Goal: Task Accomplishment & Management: Use online tool/utility

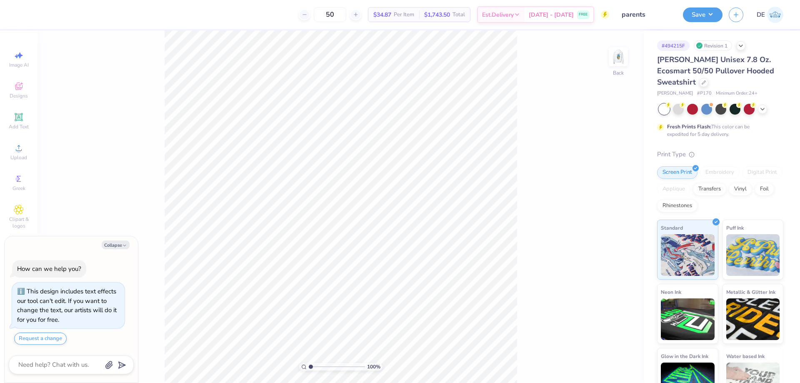
click at [608, 47] on div "100 % Back" at bounding box center [341, 206] width 606 height 353
click at [627, 67] on img at bounding box center [618, 56] width 33 height 33
type textarea "x"
type input "0.49"
type input "0.58"
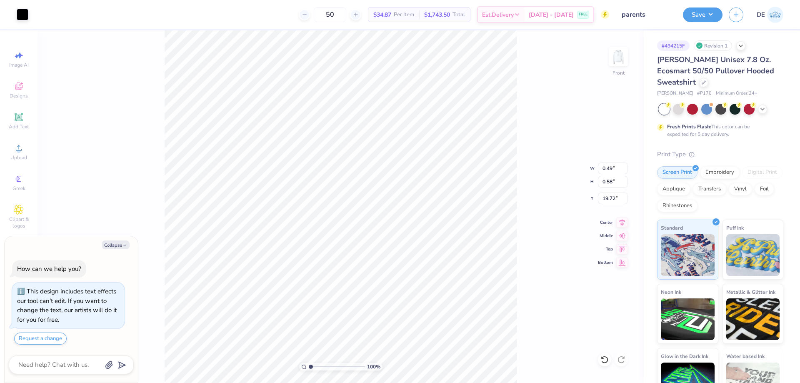
type input "19.72"
type textarea "x"
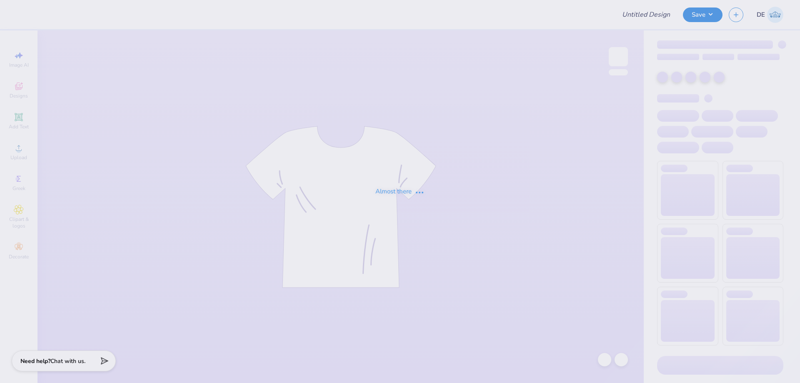
type input "parents"
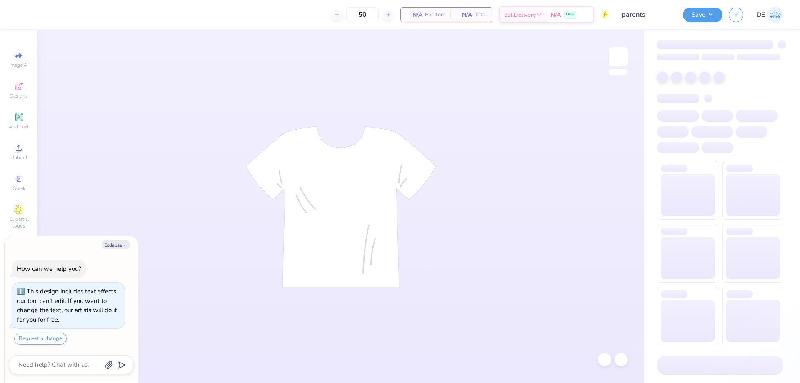
type textarea "x"
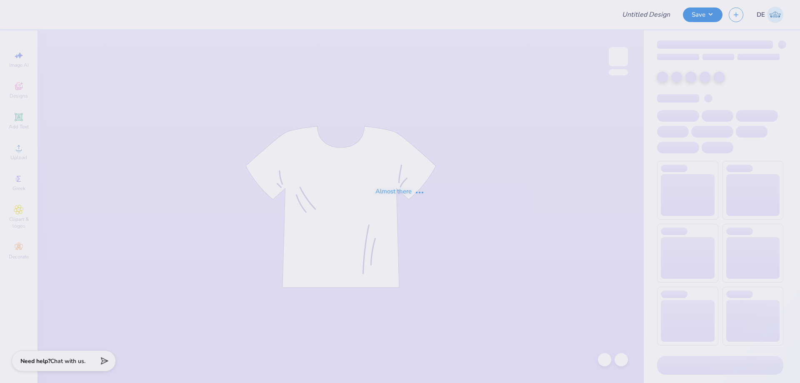
type input "parents"
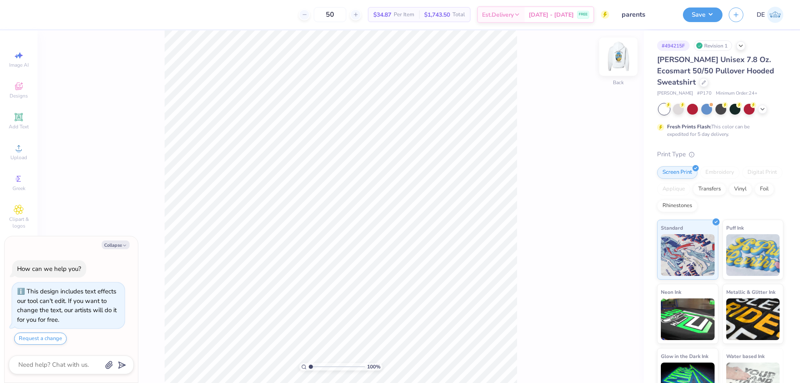
click at [615, 68] on img at bounding box center [618, 56] width 33 height 33
click at [620, 55] on img at bounding box center [618, 56] width 33 height 33
click at [109, 243] on button "Collapse" at bounding box center [116, 244] width 28 height 9
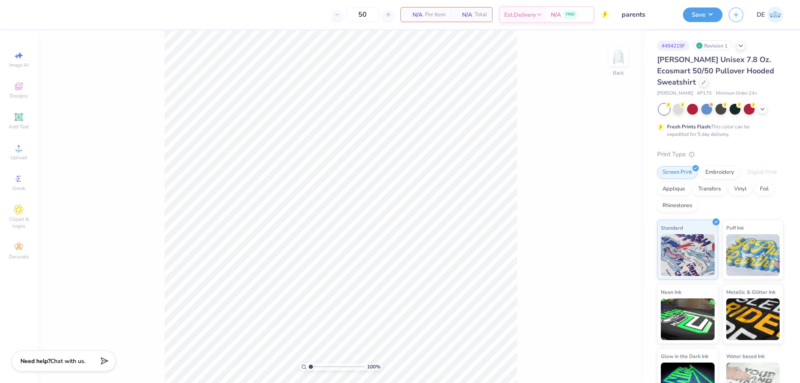
type textarea "x"
click at [13, 155] on span "Upload" at bounding box center [18, 157] width 17 height 7
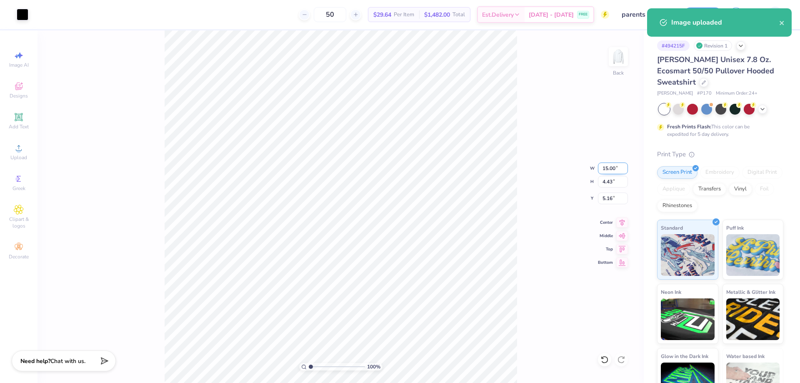
click at [606, 172] on input "15.00" at bounding box center [613, 169] width 30 height 12
click at [609, 166] on input "15.00" at bounding box center [613, 169] width 30 height 12
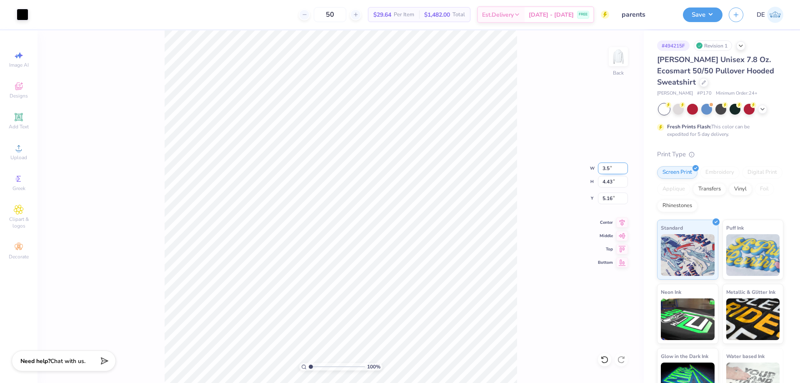
type input "3.50"
type input "1.03"
type input "3.00"
click at [619, 55] on img at bounding box center [618, 56] width 33 height 33
click at [15, 154] on div "Upload" at bounding box center [18, 152] width 29 height 25
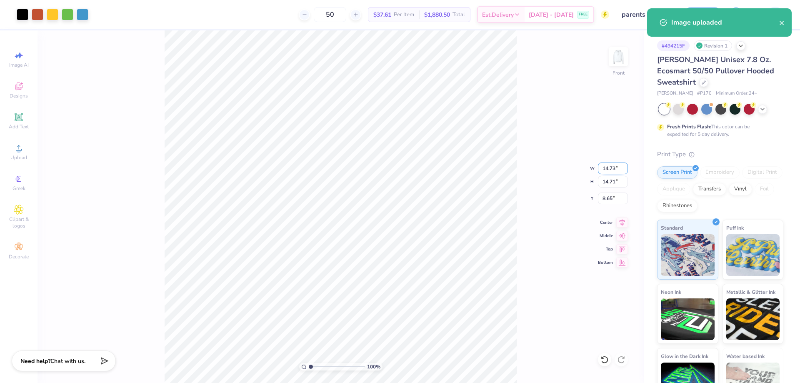
click at [601, 168] on input "14.73" at bounding box center [613, 169] width 30 height 12
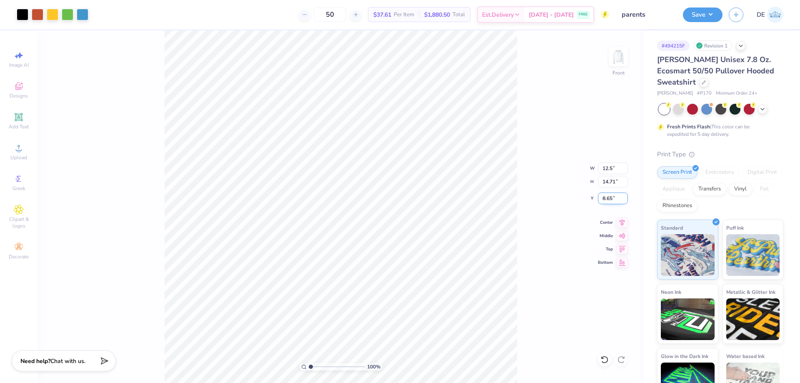
click at [604, 200] on input "8.65" at bounding box center [613, 199] width 30 height 12
type input "12.50"
type input "12.48"
click at [607, 200] on input "9.76" at bounding box center [613, 199] width 30 height 12
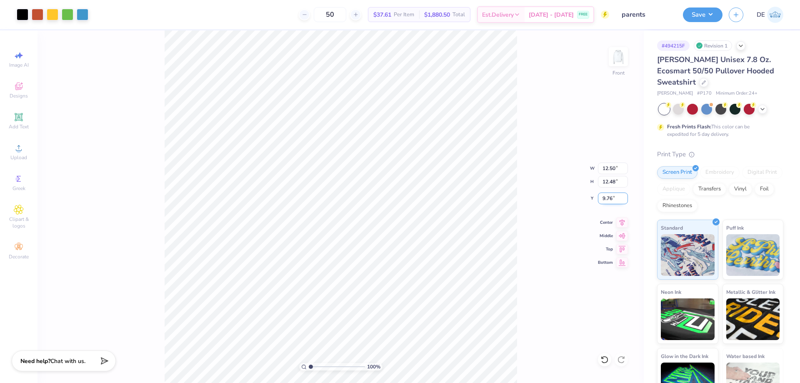
click at [607, 200] on input "9.76" at bounding box center [613, 199] width 30 height 12
type input "6.00"
click at [696, 23] on div "Save DE" at bounding box center [741, 14] width 117 height 29
click at [698, 14] on button "Save" at bounding box center [703, 13] width 40 height 15
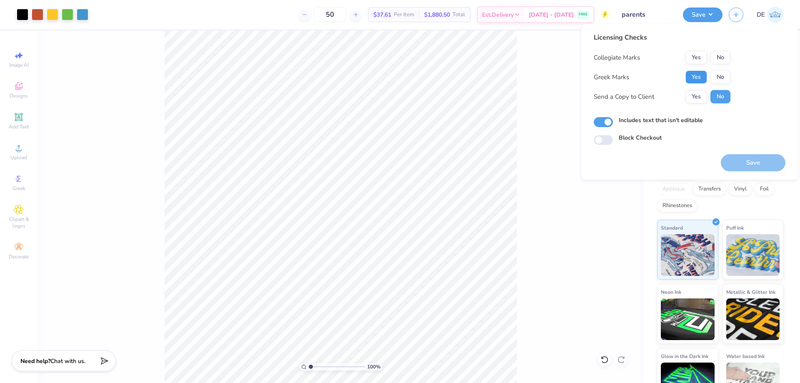
click at [697, 77] on button "Yes" at bounding box center [697, 76] width 22 height 13
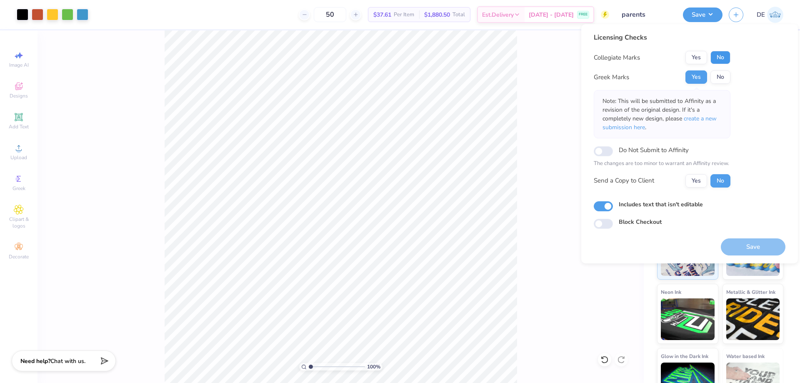
click at [727, 53] on button "No" at bounding box center [721, 57] width 20 height 13
click at [766, 245] on button "Save" at bounding box center [753, 246] width 65 height 17
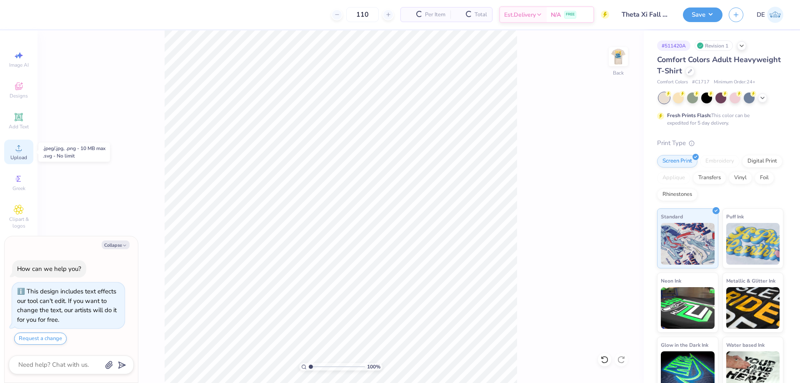
click at [12, 155] on span "Upload" at bounding box center [18, 157] width 17 height 7
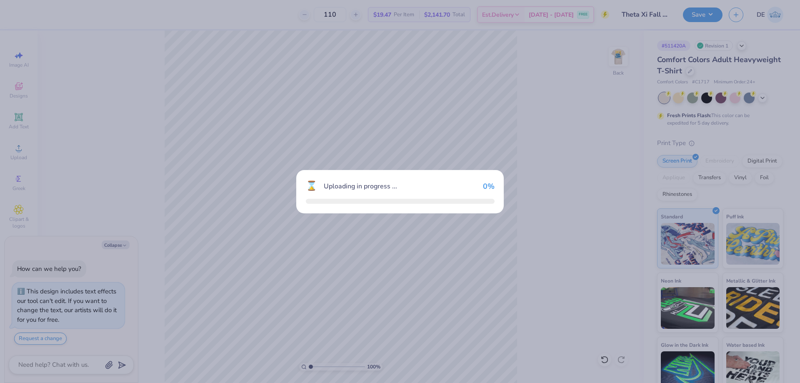
type textarea "x"
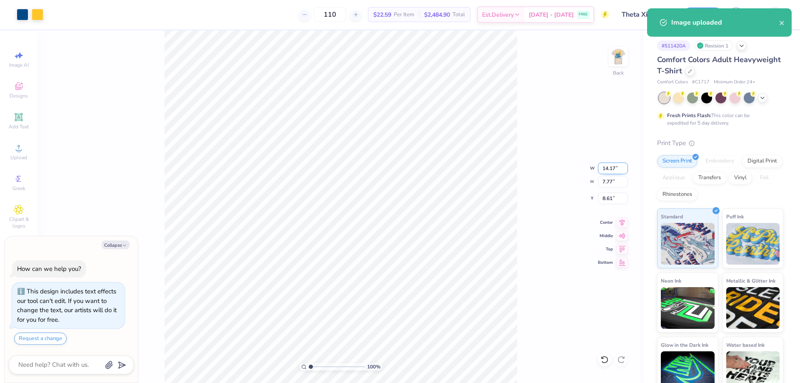
click at [608, 169] on input "14.17" at bounding box center [613, 169] width 30 height 12
click at [605, 166] on input "14.17" at bounding box center [613, 169] width 30 height 12
drag, startPoint x: 605, startPoint y: 166, endPoint x: 604, endPoint y: 171, distance: 5.3
click at [604, 168] on input "14.17" at bounding box center [613, 169] width 30 height 12
click at [604, 171] on input "14.17" at bounding box center [613, 169] width 30 height 12
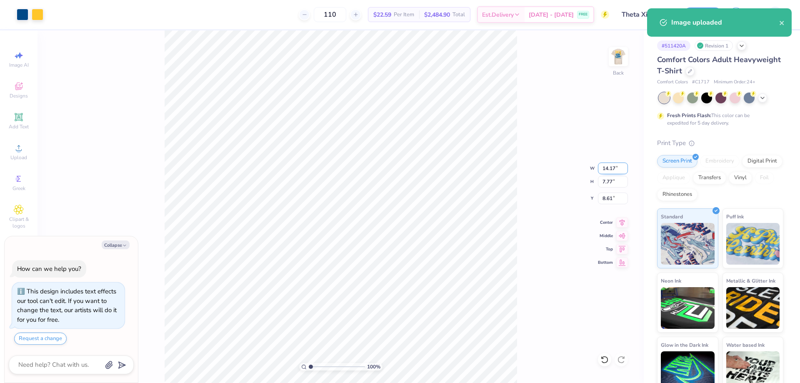
click at [604, 171] on input "14.17" at bounding box center [613, 169] width 30 height 12
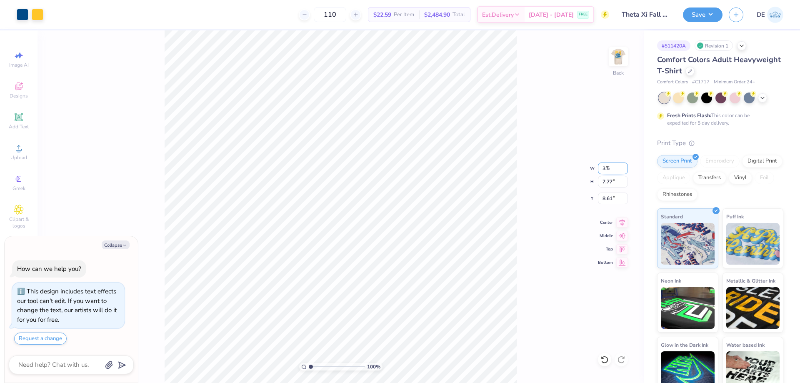
type input "3.50"
type textarea "x"
type input "1.92"
type input "11.54"
type textarea "x"
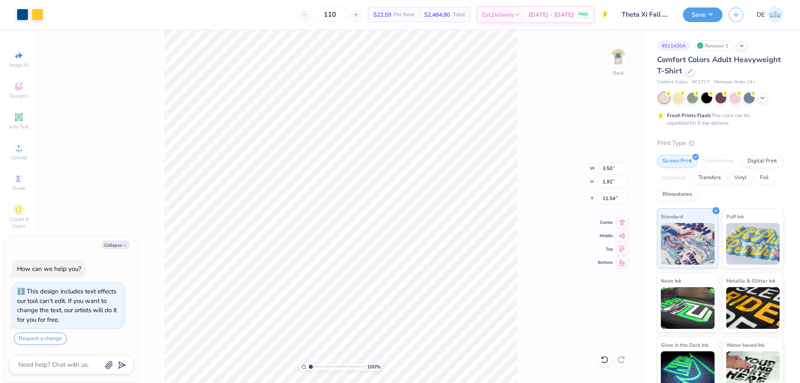
type input "3.00"
click at [621, 56] on img at bounding box center [618, 56] width 33 height 33
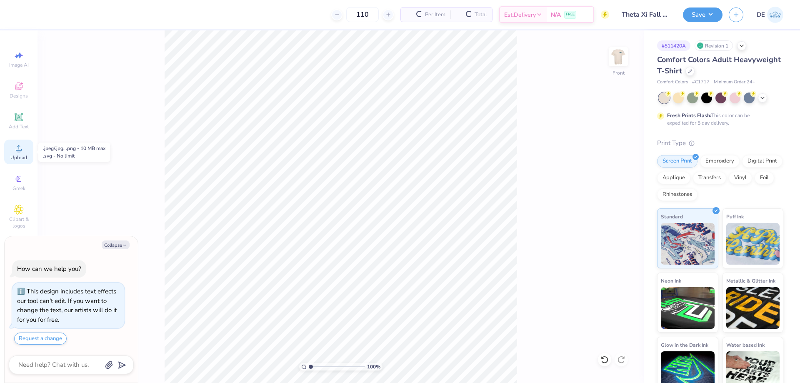
click at [8, 153] on div "Upload" at bounding box center [18, 152] width 29 height 25
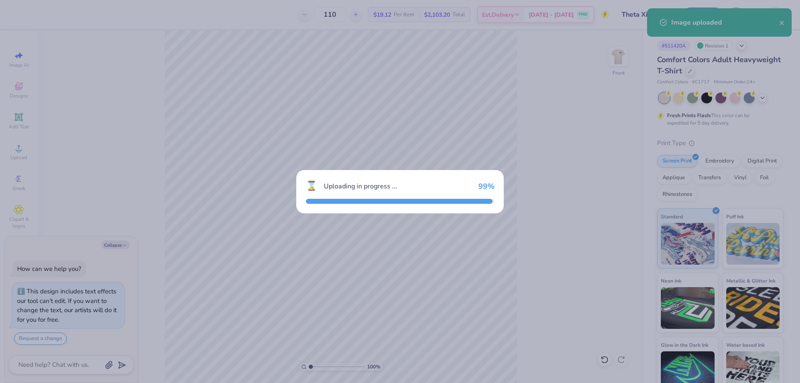
type textarea "x"
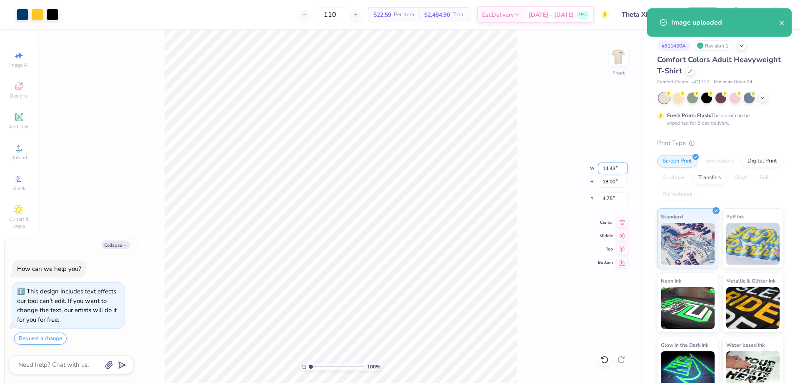
click at [611, 170] on input "14.43" at bounding box center [613, 169] width 30 height 12
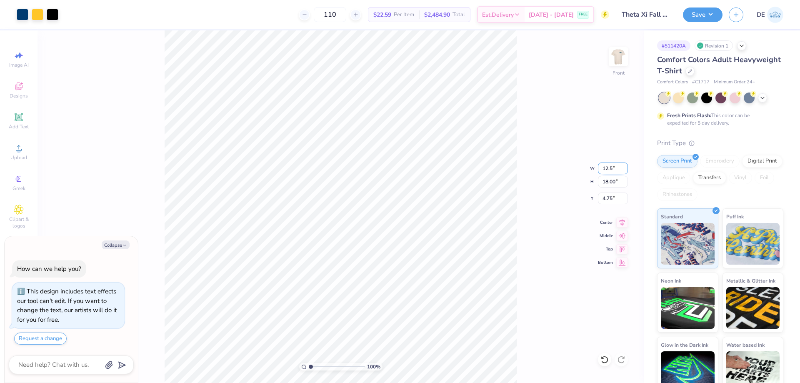
type input "12.5"
type textarea "x"
type input "12.50"
type input "15.59"
type input "5.96"
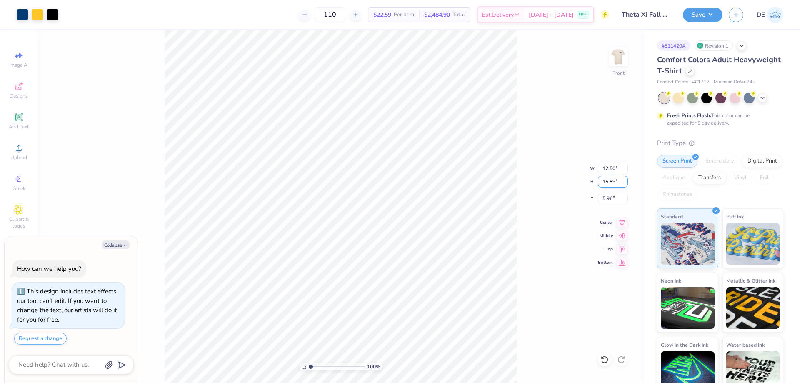
click at [604, 176] on input "15.59" at bounding box center [613, 182] width 30 height 12
type input "15"
type textarea "x"
type input "12.03"
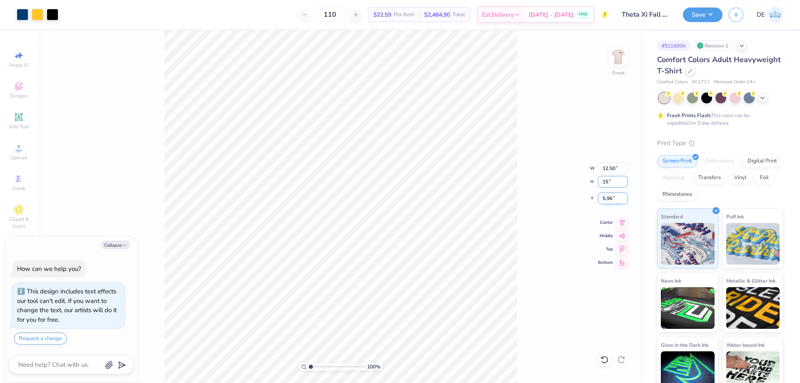
type input "15.00"
click at [609, 199] on input "6.25" at bounding box center [613, 199] width 30 height 12
type input "3"
type textarea "x"
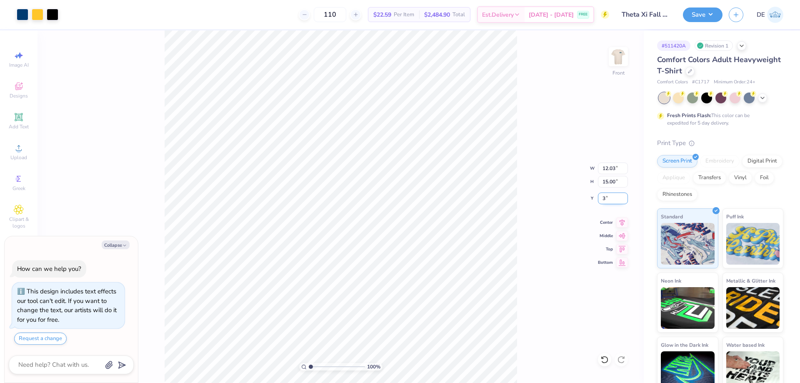
type input "3.00"
click at [684, 16] on button "Save" at bounding box center [703, 13] width 40 height 15
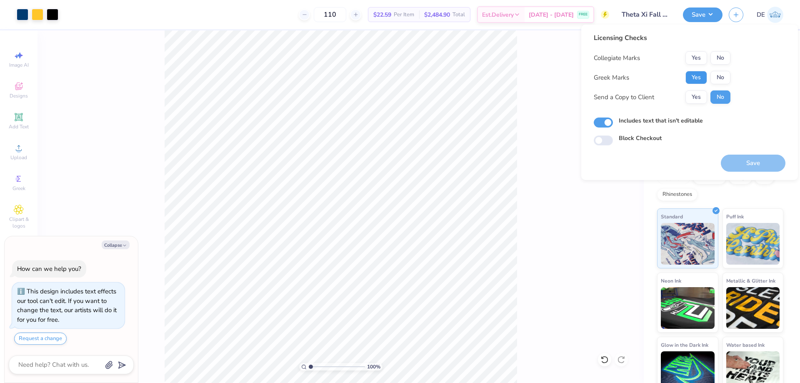
click at [695, 74] on button "Yes" at bounding box center [697, 77] width 22 height 13
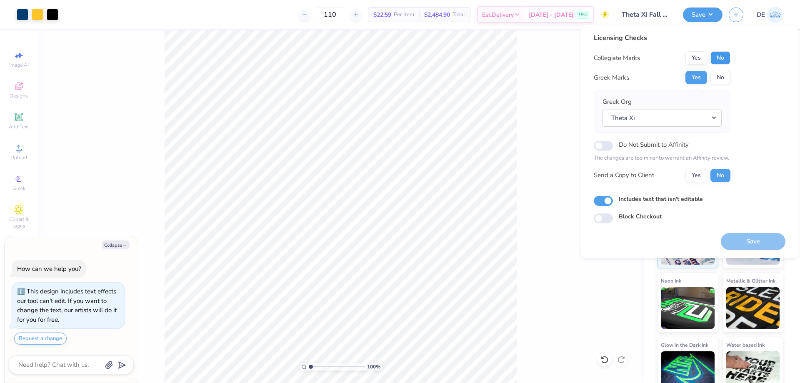
click at [721, 55] on button "No" at bounding box center [721, 57] width 20 height 13
click at [747, 243] on button "Save" at bounding box center [753, 241] width 65 height 17
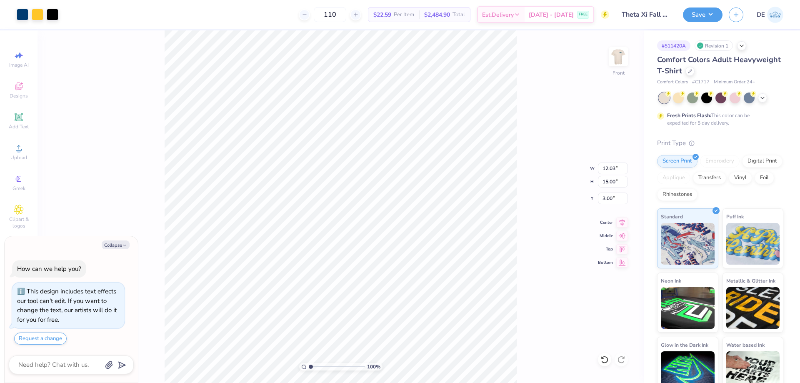
type textarea "x"
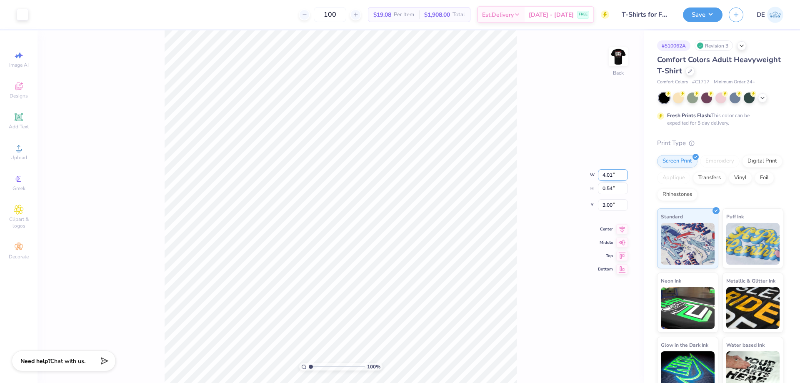
click at [604, 173] on input "4.01" at bounding box center [613, 175] width 30 height 12
type input "5"
type input "4.00"
click at [617, 59] on img at bounding box center [618, 56] width 33 height 33
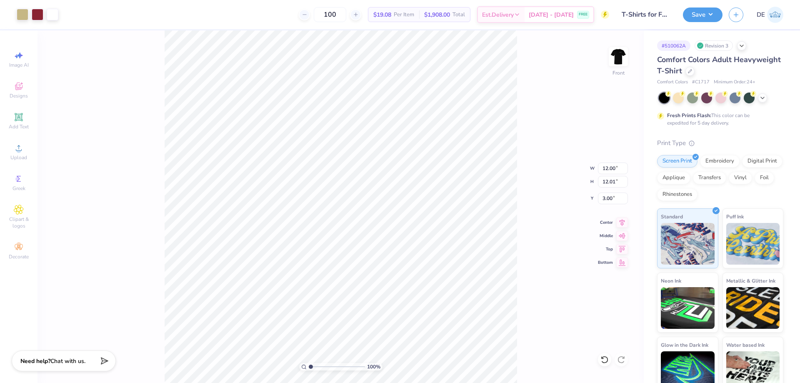
type input "12.00"
type input "12.01"
type input "3.00"
click at [20, 148] on icon at bounding box center [19, 148] width 10 height 10
click at [606, 169] on input "14.53" at bounding box center [613, 169] width 30 height 12
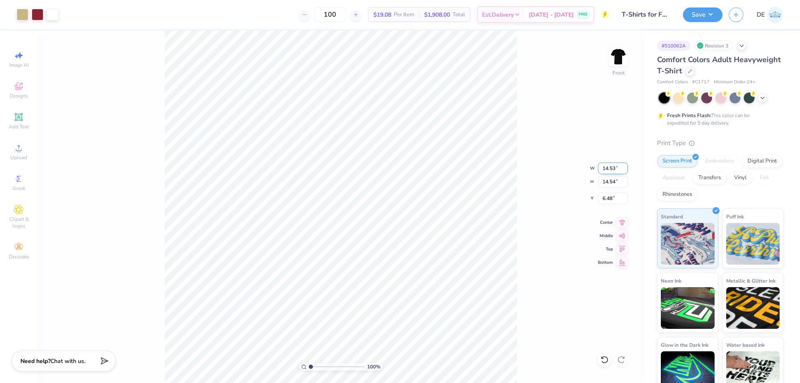
click at [606, 169] on input "14.53" at bounding box center [613, 169] width 30 height 12
type input "12.00"
type input "12.01"
click at [610, 199] on input "7.75" at bounding box center [613, 199] width 30 height 12
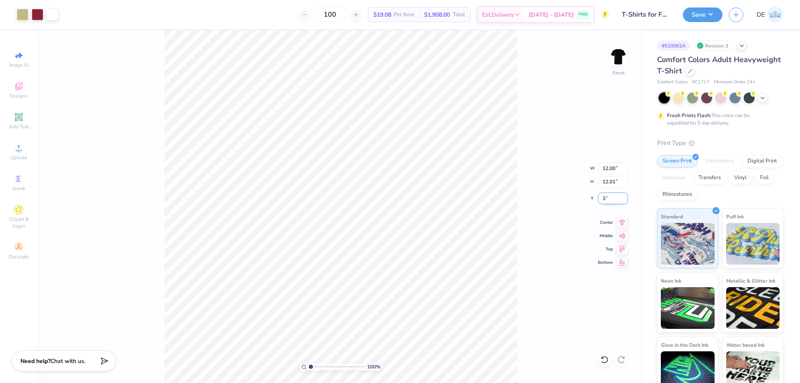
type input "3.00"
click at [558, 171] on div "100 % Front W 12.00 12.00 " H 12.01 12.01 " Y 3.00 3.00 " Center Middle Top Bot…" at bounding box center [341, 206] width 606 height 353
click at [701, 15] on button "Save" at bounding box center [703, 13] width 40 height 15
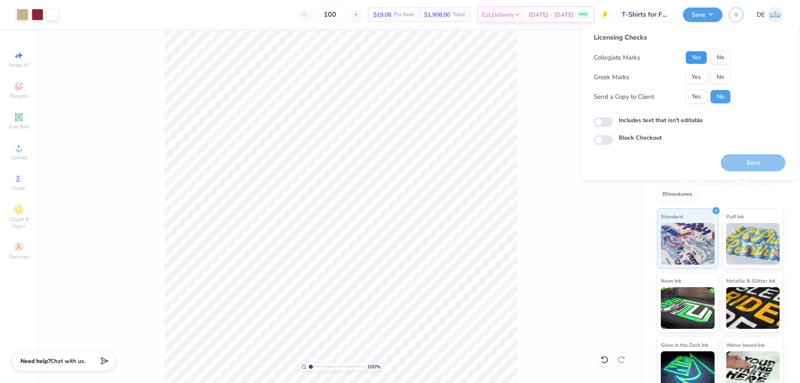
click at [686, 56] on button "Yes" at bounding box center [697, 57] width 22 height 13
click at [716, 77] on button "No" at bounding box center [721, 76] width 20 height 13
click at [744, 161] on button "Save" at bounding box center [753, 162] width 65 height 17
